Goal: Transaction & Acquisition: Purchase product/service

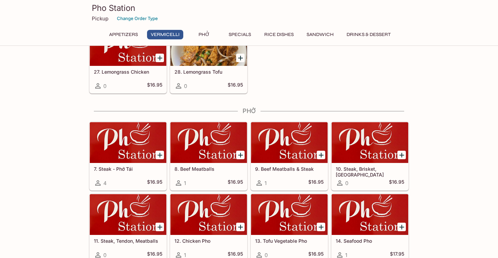
scroll to position [360, 0]
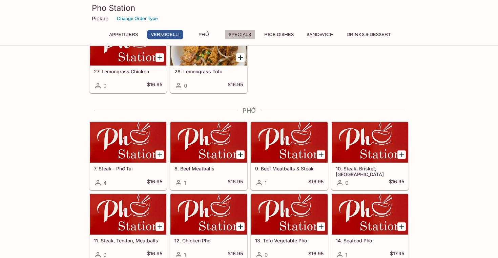
click at [236, 36] on button "Specials" at bounding box center [240, 34] width 30 height 9
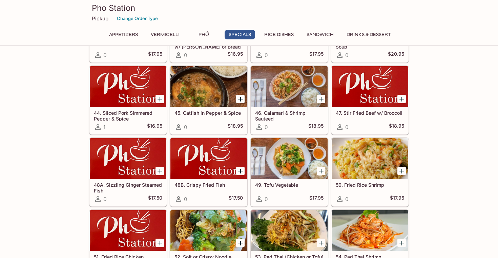
scroll to position [801, 0]
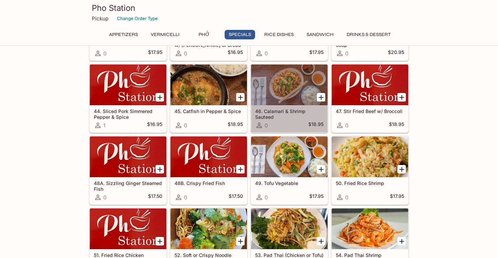
click at [296, 86] on div at bounding box center [289, 84] width 77 height 41
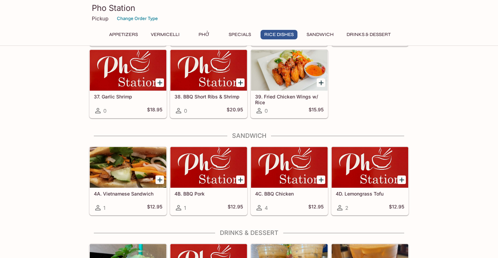
scroll to position [1197, 0]
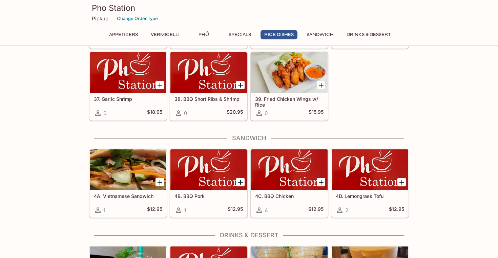
click at [120, 165] on div at bounding box center [128, 169] width 77 height 41
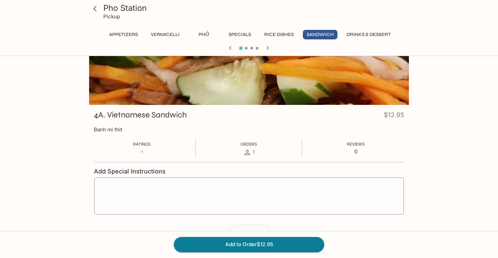
scroll to position [43, 0]
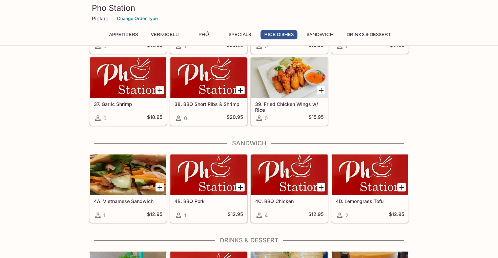
scroll to position [1197, 0]
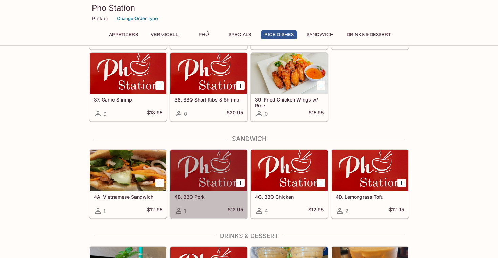
click at [197, 168] on div at bounding box center [208, 170] width 77 height 41
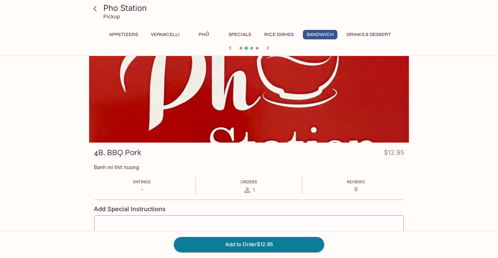
scroll to position [7, 0]
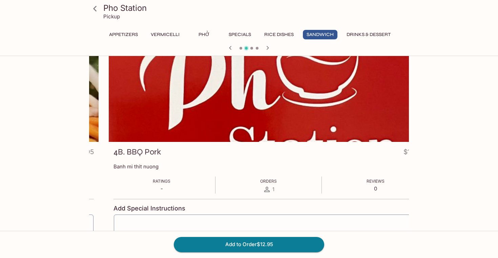
click at [113, 167] on div "4B. BBQ Pork $12.95 Banh mi thit nuong Ratings - Orders 1 Reviews 0 Add Special…" at bounding box center [269, 215] width 320 height 146
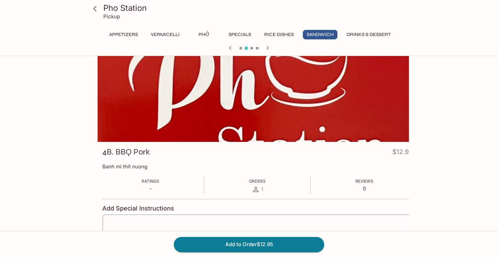
click at [102, 167] on p "Banh mi thit nuong" at bounding box center [257, 166] width 310 height 6
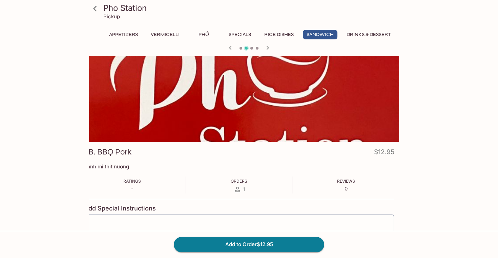
click at [129, 170] on div "4B. BBQ Pork $12.95 Banh mi thit nuong Ratings - Orders 1 Reviews 0 Add Special…" at bounding box center [239, 215] width 320 height 146
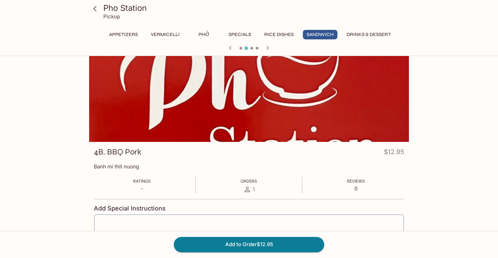
click at [242, 82] on div at bounding box center [249, 97] width 320 height 90
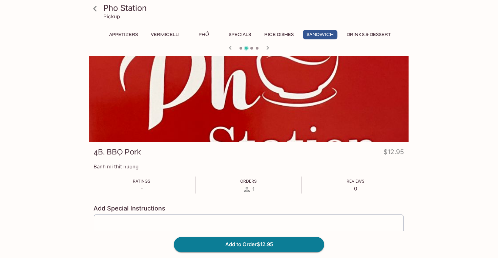
click at [241, 82] on div at bounding box center [249, 97] width 320 height 90
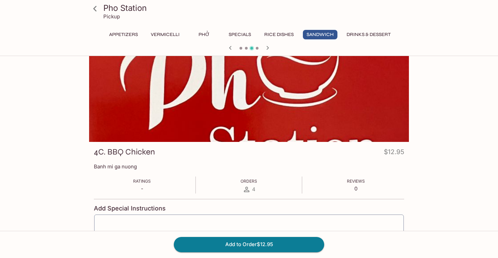
click at [241, 82] on div at bounding box center [249, 97] width 320 height 90
click at [243, 82] on div at bounding box center [249, 97] width 320 height 90
click at [229, 49] on icon "button" at bounding box center [230, 48] width 8 height 8
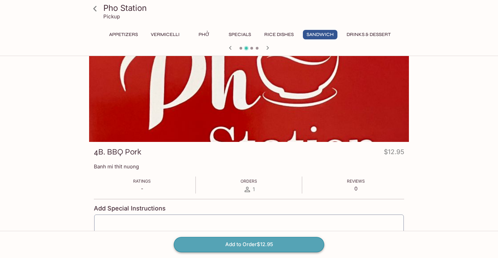
click at [237, 242] on button "Add to Order $12.95" at bounding box center [249, 244] width 150 height 15
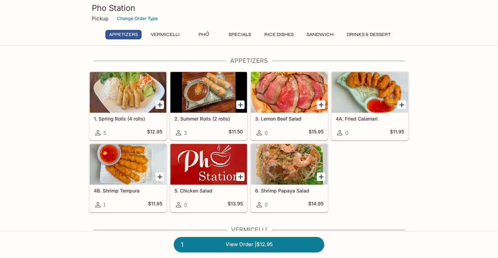
click at [239, 106] on icon "Add 2. Summer Rolls (2 rolls)" at bounding box center [241, 105] width 8 height 8
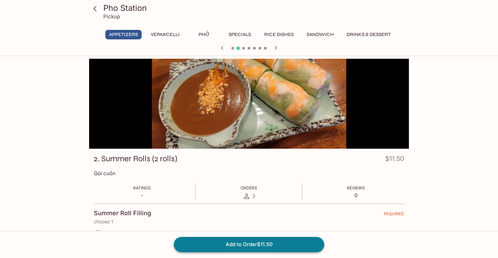
click at [251, 246] on button "Add to Order $11.50" at bounding box center [249, 244] width 150 height 15
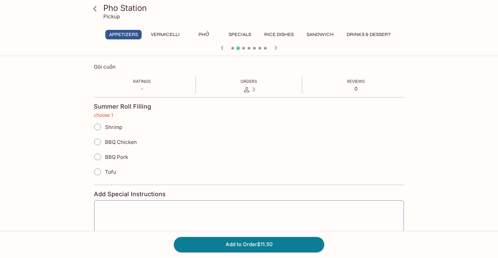
scroll to position [108, 0]
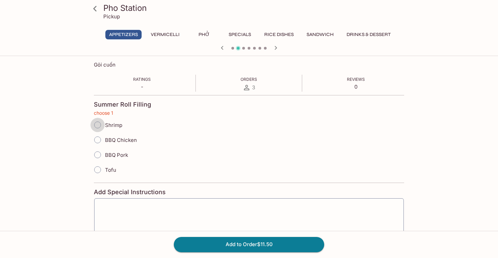
click at [95, 123] on input "Shrimp" at bounding box center [97, 125] width 14 height 14
radio input "true"
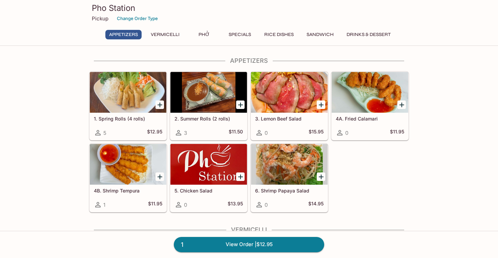
click at [215, 89] on div at bounding box center [208, 92] width 77 height 41
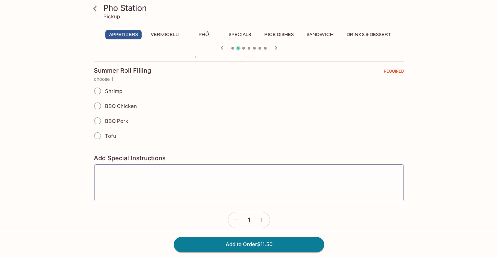
scroll to position [149, 0]
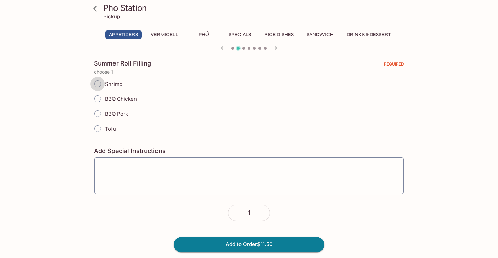
click at [97, 82] on input "Shrimp" at bounding box center [97, 84] width 14 height 14
radio input "true"
click at [249, 244] on button "Add to Order $11.50" at bounding box center [249, 244] width 150 height 15
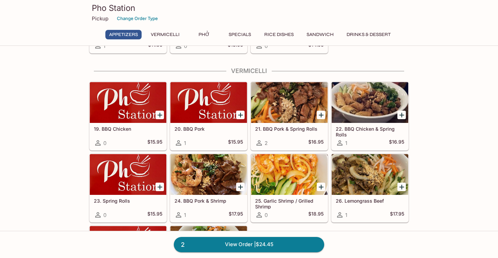
scroll to position [172, 0]
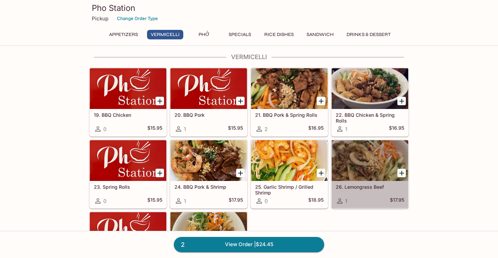
click at [366, 153] on div at bounding box center [370, 160] width 77 height 41
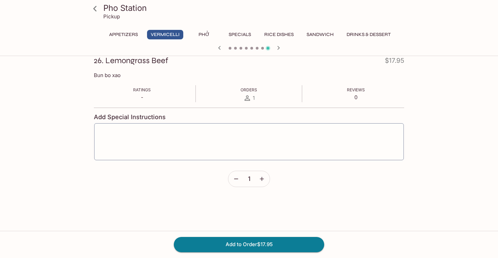
scroll to position [100, 0]
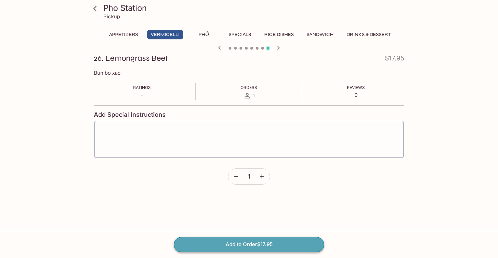
click at [246, 244] on button "Add to Order $17.95" at bounding box center [249, 244] width 150 height 15
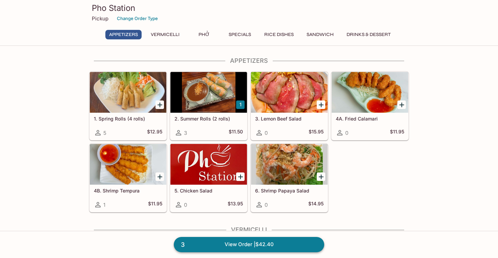
click at [254, 242] on link "3 View Order | $42.40" at bounding box center [249, 244] width 150 height 15
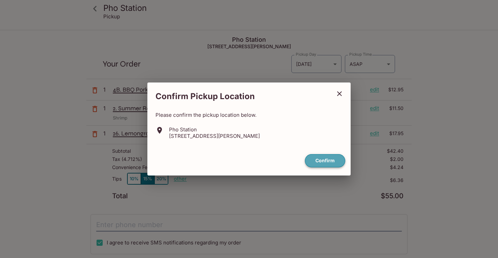
click at [324, 163] on button "Confirm" at bounding box center [325, 160] width 40 height 13
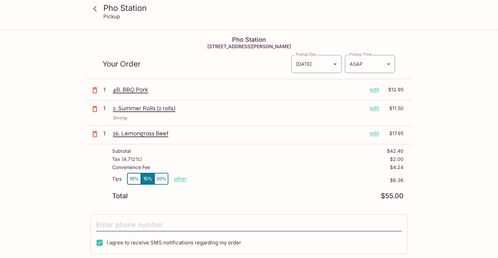
click at [132, 176] on button "10%" at bounding box center [134, 178] width 14 height 11
click at [94, 9] on icon at bounding box center [94, 8] width 3 height 5
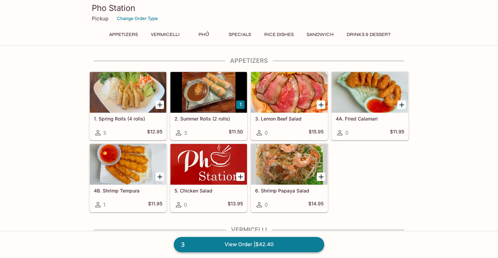
click at [269, 244] on link "3 View Order | $42.40" at bounding box center [249, 244] width 150 height 15
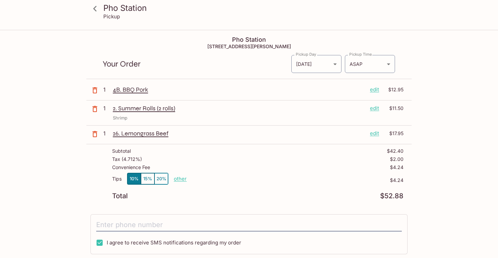
click at [140, 90] on p "4B. BBQ Pork" at bounding box center [239, 89] width 252 height 7
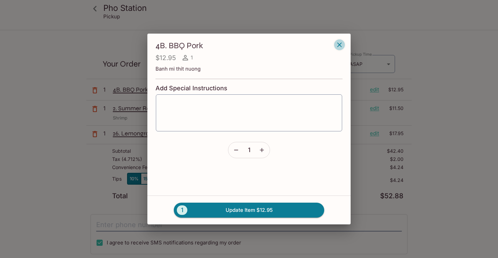
click at [341, 44] on icon "button" at bounding box center [339, 44] width 4 height 4
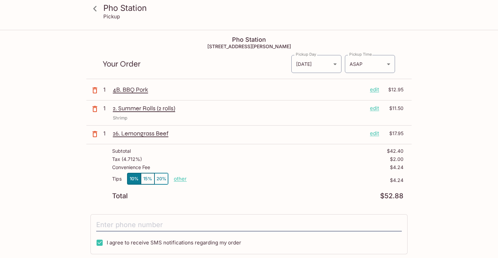
click at [162, 111] on p "2. Summer Rolls (2 rolls)" at bounding box center [239, 107] width 252 height 7
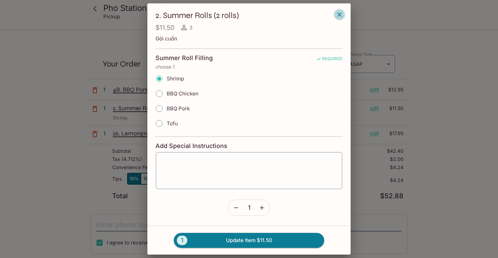
click at [340, 15] on icon "button" at bounding box center [339, 15] width 8 height 8
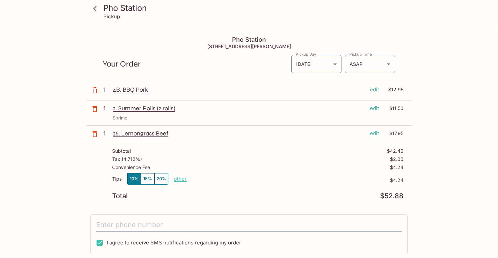
click at [149, 135] on p "26. Lemongrass Beef" at bounding box center [239, 132] width 252 height 7
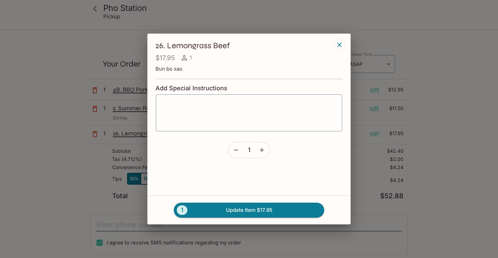
click at [338, 45] on icon "button" at bounding box center [339, 45] width 8 height 8
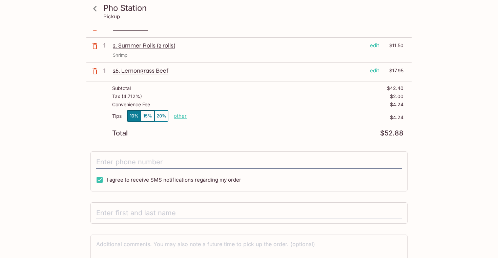
scroll to position [70, 0]
